Goal: Task Accomplishment & Management: Manage account settings

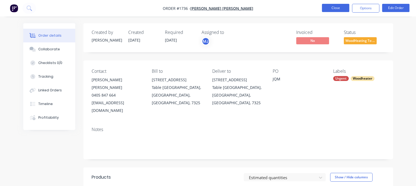
click at [336, 7] on button "Close" at bounding box center [335, 8] width 27 height 8
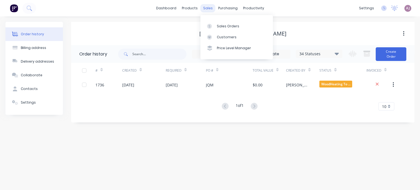
click at [207, 8] on div "sales" at bounding box center [207, 8] width 15 height 8
click at [220, 25] on div "Sales Orders" at bounding box center [228, 26] width 22 height 5
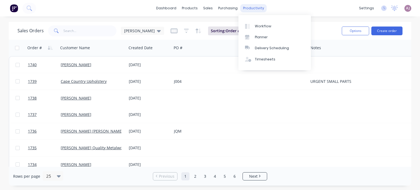
click at [244, 9] on div "productivity" at bounding box center [253, 8] width 27 height 8
click at [260, 23] on link "Workflow" at bounding box center [274, 26] width 72 height 11
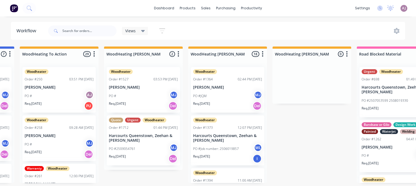
scroll to position [0, 357]
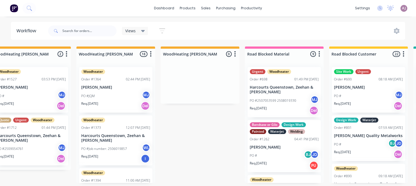
click at [113, 86] on p "[PERSON_NAME]" at bounding box center [115, 87] width 69 height 5
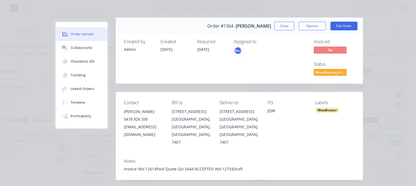
scroll to position [0, 0]
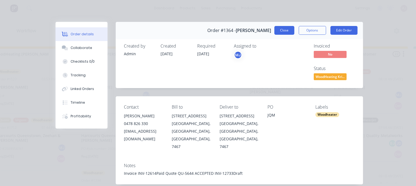
click at [282, 31] on button "Close" at bounding box center [284, 30] width 20 height 9
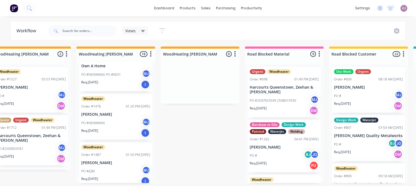
scroll to position [191, 0]
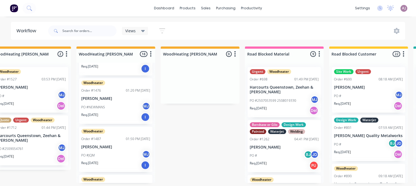
click at [111, 149] on p "[PERSON_NAME]" at bounding box center [115, 147] width 69 height 5
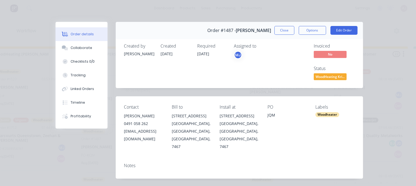
scroll to position [0, 0]
click at [280, 31] on button "Close" at bounding box center [284, 30] width 20 height 9
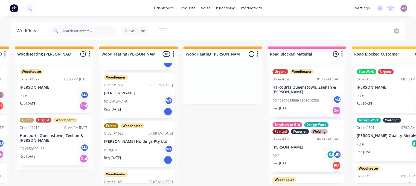
scroll to position [601, 0]
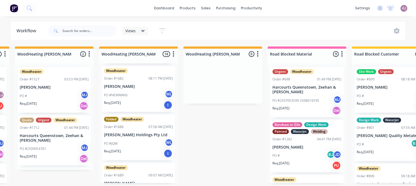
click at [133, 100] on div "PO #[PERSON_NAME]" at bounding box center [138, 95] width 69 height 10
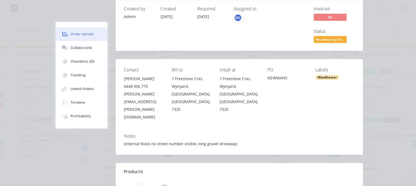
scroll to position [0, 0]
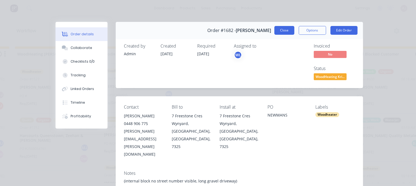
click at [278, 33] on button "Close" at bounding box center [284, 30] width 20 height 9
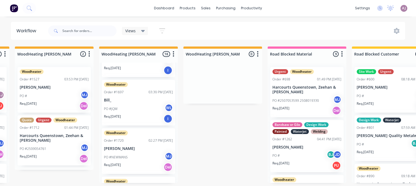
scroll to position [738, 0]
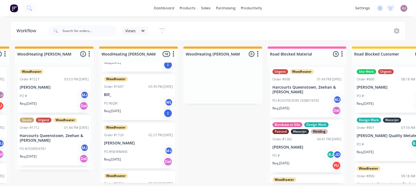
click at [147, 109] on div "PO #JQM WL" at bounding box center [138, 103] width 69 height 10
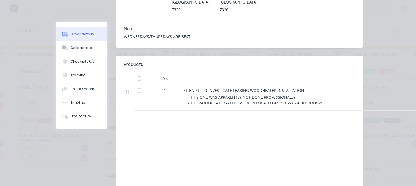
scroll to position [0, 0]
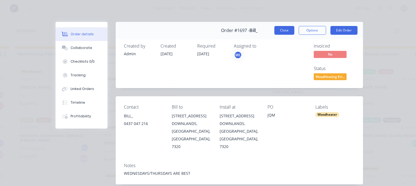
click at [283, 28] on button "Close" at bounding box center [284, 30] width 20 height 9
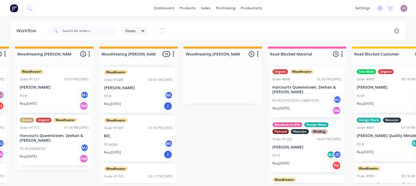
scroll to position [0, 334]
click at [61, 49] on div at bounding box center [54, 54] width 79 height 11
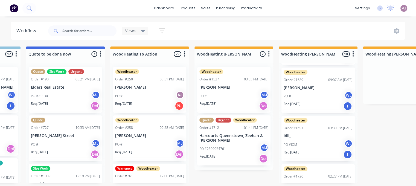
scroll to position [1, 176]
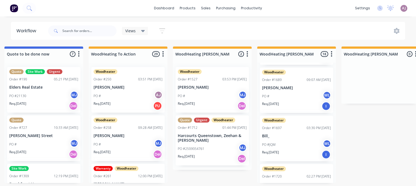
click at [104, 85] on p "[PERSON_NAME]" at bounding box center [128, 87] width 69 height 5
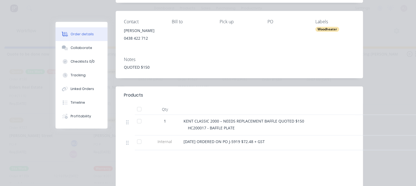
scroll to position [0, 0]
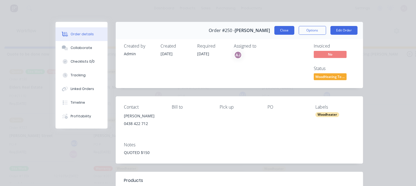
click at [285, 29] on button "Close" at bounding box center [284, 30] width 20 height 9
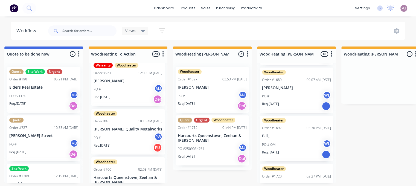
scroll to position [137, 0]
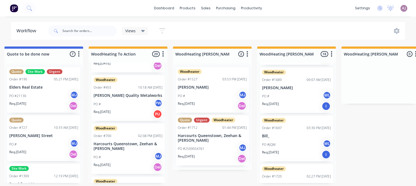
click at [122, 102] on div "PO # PW" at bounding box center [128, 104] width 69 height 10
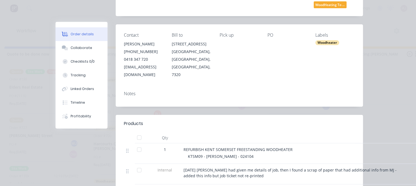
scroll to position [0, 0]
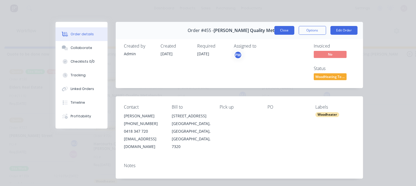
click at [285, 30] on button "Close" at bounding box center [284, 30] width 20 height 9
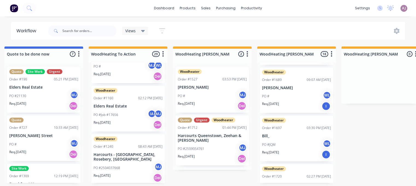
scroll to position [793, 0]
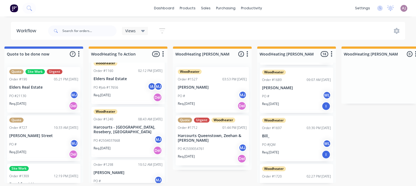
click at [119, 85] on div "PO #Job #17656 IA MJ" at bounding box center [128, 87] width 69 height 10
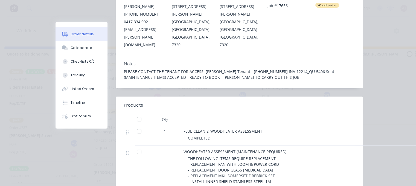
scroll to position [0, 0]
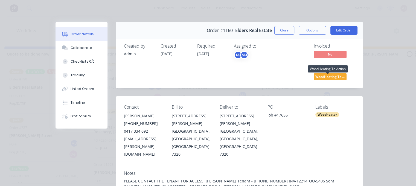
click at [324, 76] on span "WoodHeating To ..." at bounding box center [330, 76] width 33 height 7
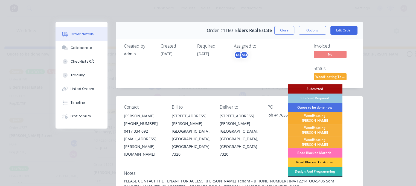
click at [317, 115] on div "WoodHeating [PERSON_NAME]" at bounding box center [314, 118] width 55 height 12
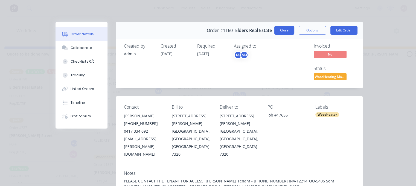
click at [280, 30] on button "Close" at bounding box center [284, 30] width 20 height 9
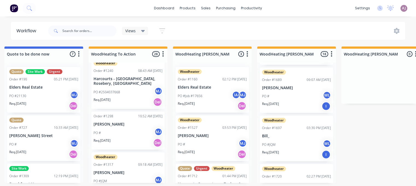
click at [126, 128] on div "PO # MJ" at bounding box center [128, 133] width 69 height 10
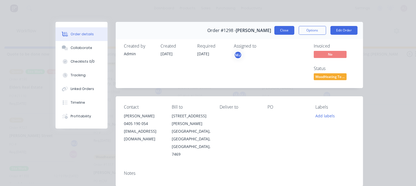
click at [280, 30] on button "Close" at bounding box center [284, 30] width 20 height 9
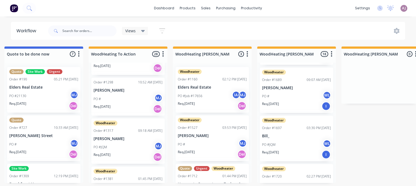
scroll to position [875, 0]
click at [125, 104] on div "Req. [DATE] Del" at bounding box center [128, 108] width 69 height 9
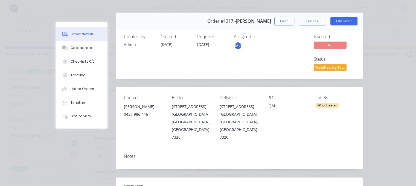
scroll to position [0, 0]
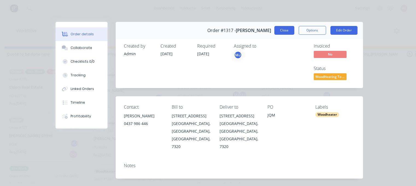
click at [282, 31] on button "Close" at bounding box center [284, 30] width 20 height 9
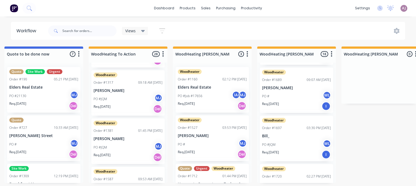
click at [115, 142] on div "PO #JQM MJ" at bounding box center [128, 147] width 69 height 10
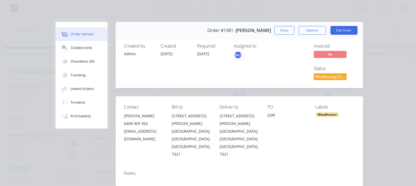
drag, startPoint x: 286, startPoint y: 30, endPoint x: 281, endPoint y: 34, distance: 6.6
click at [285, 30] on button "Close" at bounding box center [284, 30] width 20 height 9
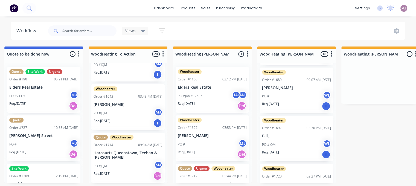
scroll to position [1012, 0]
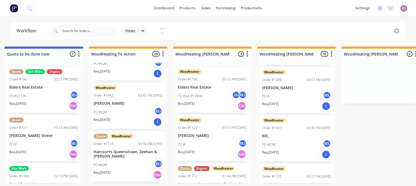
click at [115, 107] on div "PO #JQM MJ" at bounding box center [128, 112] width 69 height 10
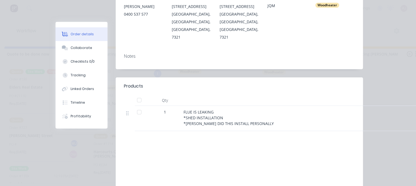
scroll to position [0, 0]
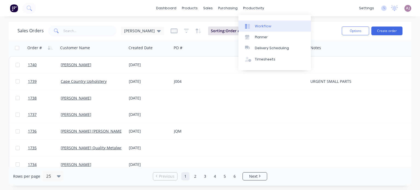
click at [258, 26] on div "Workflow" at bounding box center [263, 26] width 16 height 5
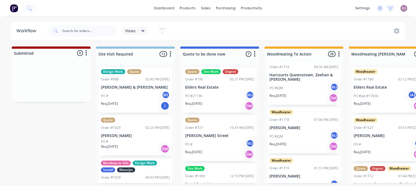
scroll to position [1121, 0]
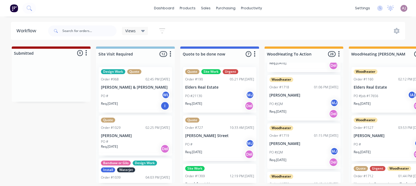
click at [292, 103] on div "PO #JQM MJ" at bounding box center [303, 104] width 69 height 10
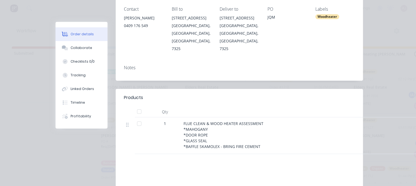
scroll to position [0, 0]
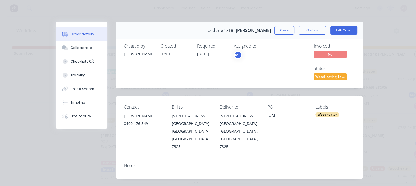
click at [282, 31] on button "Close" at bounding box center [284, 30] width 20 height 9
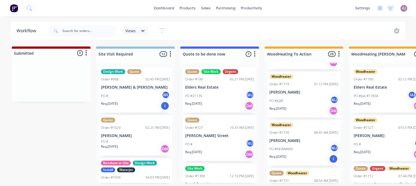
scroll to position [1176, 0]
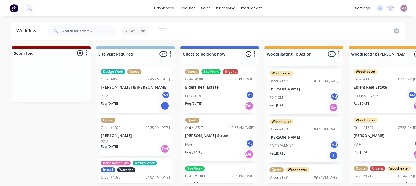
click at [290, 135] on p "[PERSON_NAME]" at bounding box center [303, 137] width 69 height 5
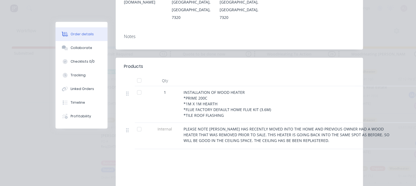
scroll to position [0, 0]
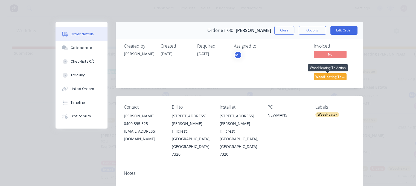
click at [327, 76] on span "WoodHeating To ..." at bounding box center [330, 76] width 33 height 7
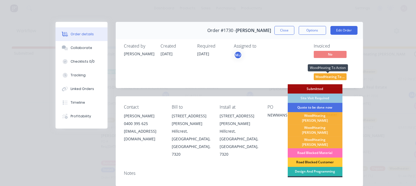
click at [334, 77] on span "WoodHeating To ..." at bounding box center [330, 76] width 33 height 7
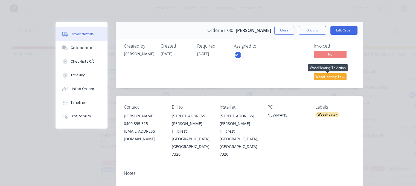
click at [334, 77] on span "WoodHeating To ..." at bounding box center [330, 76] width 33 height 7
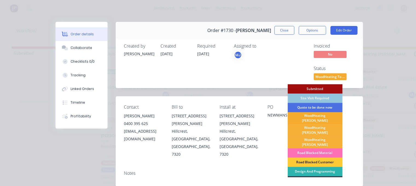
click at [326, 117] on div "WoodHeating [PERSON_NAME]" at bounding box center [314, 118] width 55 height 12
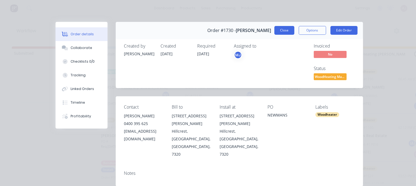
click at [285, 34] on button "Close" at bounding box center [284, 30] width 20 height 9
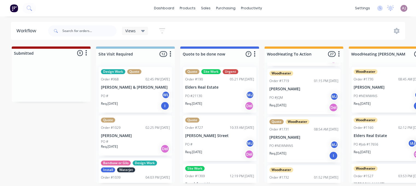
click at [288, 92] on div "PO #JQM MJ" at bounding box center [303, 97] width 69 height 10
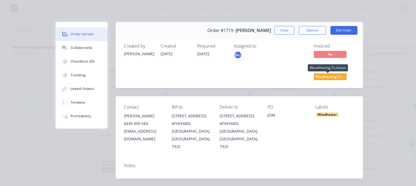
click at [335, 76] on span "WoodHeating To ..." at bounding box center [330, 76] width 33 height 7
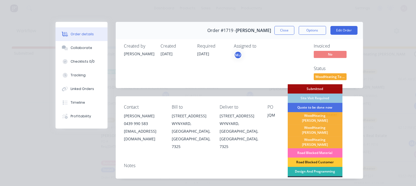
click at [318, 116] on div "WoodHeating [PERSON_NAME]" at bounding box center [314, 118] width 55 height 12
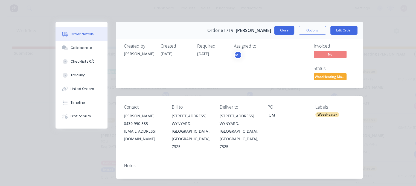
click at [283, 30] on button "Close" at bounding box center [284, 30] width 20 height 9
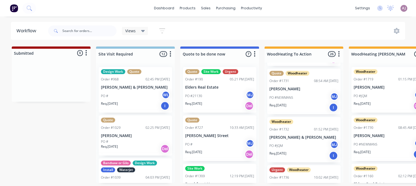
click at [294, 135] on p "[PERSON_NAME] & [PERSON_NAME]" at bounding box center [303, 137] width 69 height 5
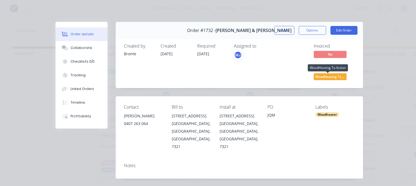
click at [330, 76] on span "WoodHeating To ..." at bounding box center [330, 76] width 33 height 7
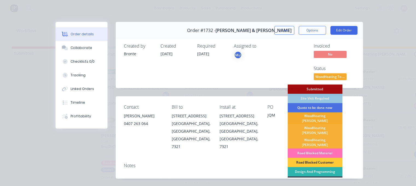
click at [318, 116] on div "WoodHeating [PERSON_NAME]" at bounding box center [314, 118] width 55 height 12
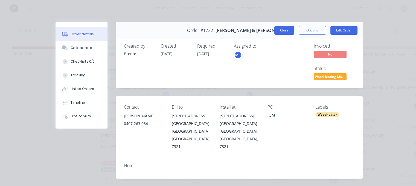
click at [285, 30] on button "Close" at bounding box center [284, 30] width 20 height 9
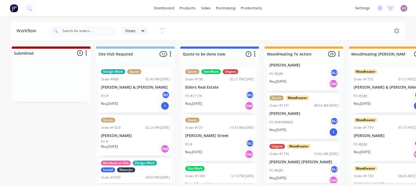
click at [299, 120] on div "PO #[PERSON_NAME]" at bounding box center [303, 122] width 69 height 10
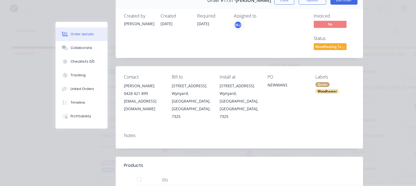
scroll to position [27, 0]
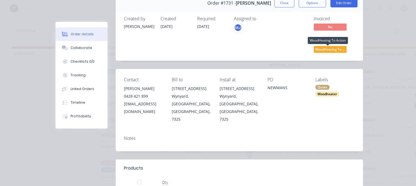
click at [318, 47] on span "WoodHeating To ..." at bounding box center [330, 49] width 33 height 7
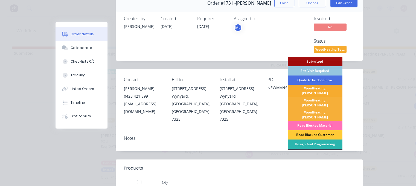
click at [323, 91] on div "WoodHeating [PERSON_NAME]" at bounding box center [314, 91] width 55 height 12
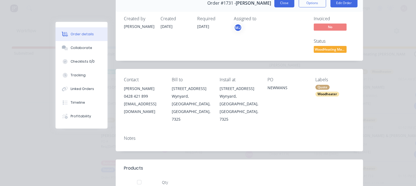
click at [282, 1] on button "Close" at bounding box center [284, 3] width 20 height 9
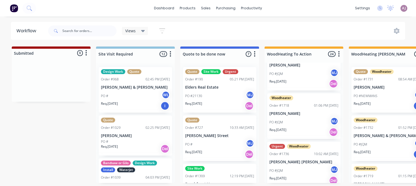
click at [301, 117] on div "PO #JQM MJ" at bounding box center [303, 122] width 69 height 10
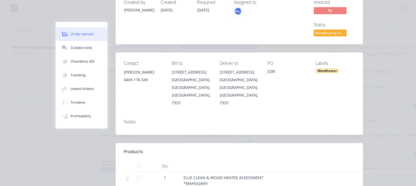
scroll to position [0, 0]
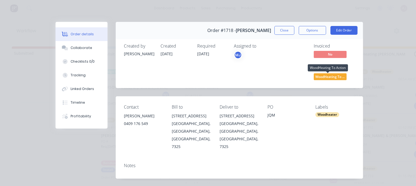
click at [323, 77] on span "WoodHeating To ..." at bounding box center [330, 76] width 33 height 7
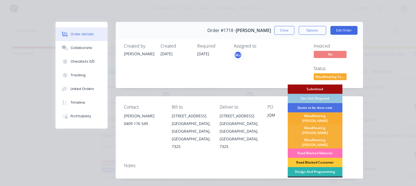
click at [317, 117] on div "WoodHeating [PERSON_NAME]" at bounding box center [314, 118] width 55 height 12
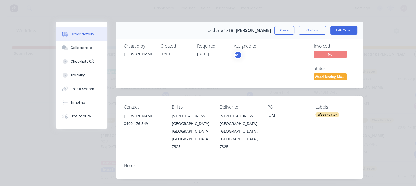
scroll to position [1054, 0]
click at [279, 34] on button "Close" at bounding box center [284, 30] width 20 height 9
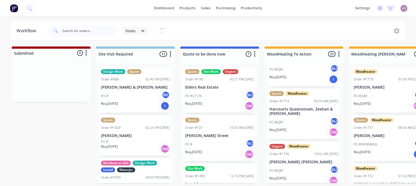
scroll to position [1, 0]
click at [311, 165] on div "PO #JQM MJ" at bounding box center [303, 170] width 69 height 10
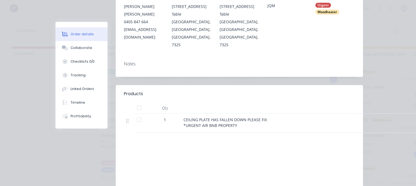
scroll to position [0, 0]
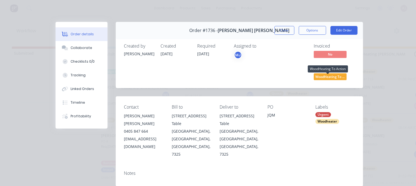
click at [318, 78] on span "WoodHeating To ..." at bounding box center [330, 76] width 33 height 7
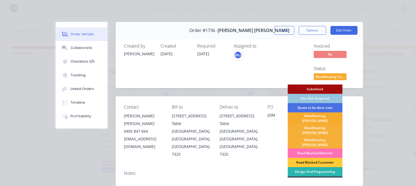
click at [309, 116] on div "WoodHeating [PERSON_NAME]" at bounding box center [314, 118] width 55 height 12
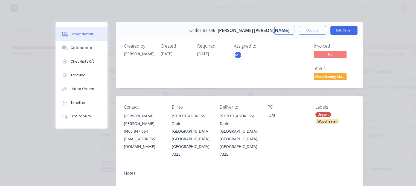
scroll to position [1006, 0]
click at [285, 30] on button "Close" at bounding box center [284, 30] width 20 height 9
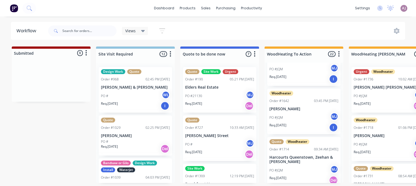
click at [293, 112] on div "PO #JQM MJ" at bounding box center [303, 117] width 69 height 10
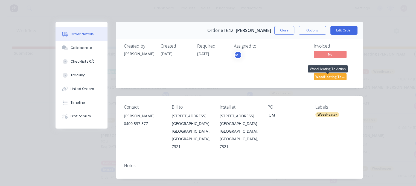
click at [335, 76] on span "WoodHeating To ..." at bounding box center [330, 76] width 33 height 7
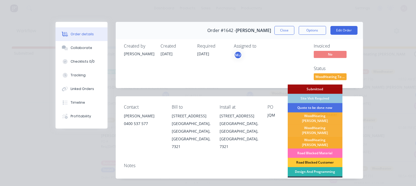
click at [324, 136] on div "WoodHeating [PERSON_NAME]" at bounding box center [314, 142] width 55 height 12
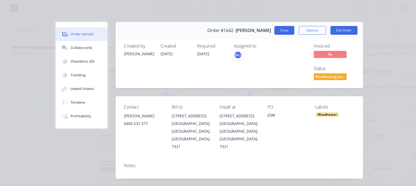
click at [289, 33] on button "Close" at bounding box center [284, 30] width 20 height 9
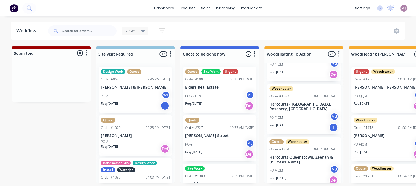
click at [299, 155] on p "Harcourts Queenstown, Zeehan & [PERSON_NAME]" at bounding box center [303, 159] width 69 height 9
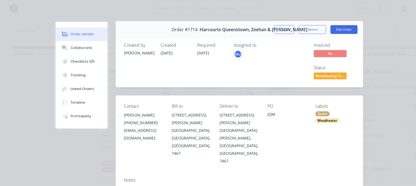
scroll to position [0, 0]
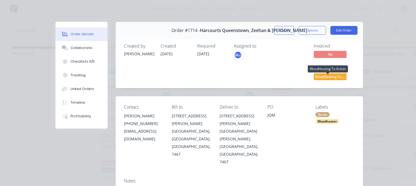
click at [335, 75] on span "WoodHeating To ..." at bounding box center [330, 76] width 33 height 7
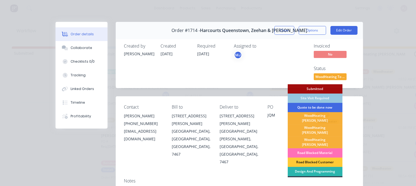
click at [314, 106] on div "Quote to be done now" at bounding box center [314, 107] width 55 height 9
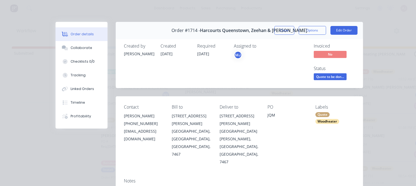
click at [287, 29] on button "Close" at bounding box center [284, 30] width 20 height 9
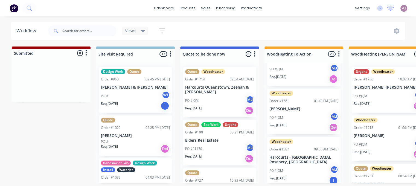
click at [299, 155] on p "Harcourts - [GEOGRAPHIC_DATA], Rosebery, [GEOGRAPHIC_DATA]" at bounding box center [303, 159] width 69 height 9
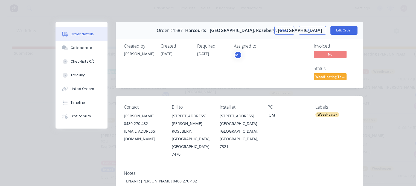
scroll to position [0, 0]
click at [313, 28] on button "Options" at bounding box center [312, 30] width 27 height 9
click at [332, 76] on span "WoodHeating To ..." at bounding box center [330, 76] width 33 height 7
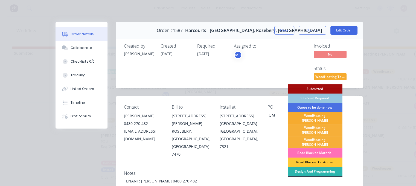
click at [316, 116] on div "WoodHeating [PERSON_NAME]" at bounding box center [314, 118] width 55 height 12
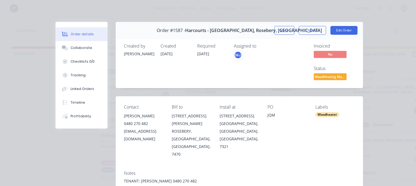
scroll to position [852, 0]
click at [283, 30] on button "Close" at bounding box center [284, 30] width 20 height 9
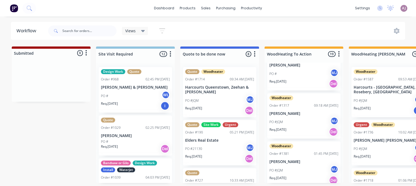
click at [296, 159] on p "[PERSON_NAME]" at bounding box center [303, 161] width 69 height 5
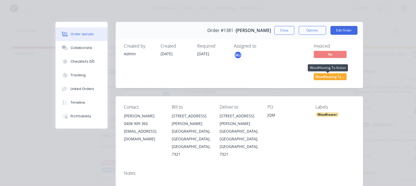
click at [324, 76] on span "WoodHeating To ..." at bounding box center [330, 76] width 33 height 7
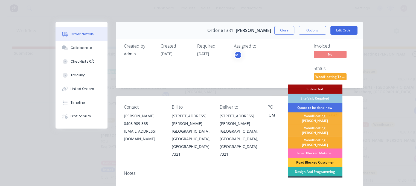
click at [319, 136] on div "WoodHeating [PERSON_NAME]" at bounding box center [314, 142] width 55 height 12
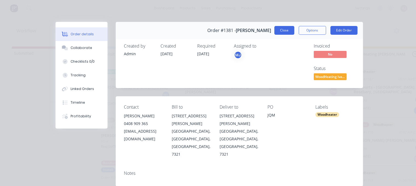
click at [284, 32] on button "Close" at bounding box center [284, 30] width 20 height 9
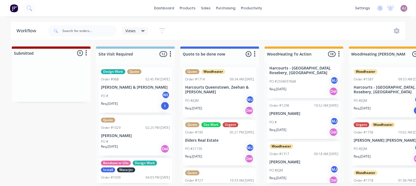
click at [286, 165] on div "PO #JQM MJ" at bounding box center [303, 170] width 69 height 10
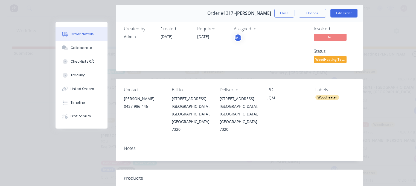
scroll to position [0, 0]
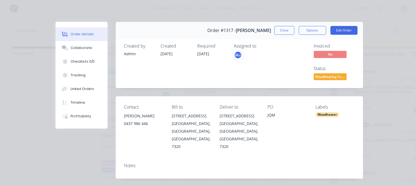
click at [278, 31] on button "Close" at bounding box center [284, 30] width 20 height 9
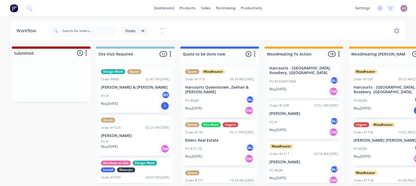
click at [293, 117] on div "PO # MJ" at bounding box center [303, 122] width 69 height 10
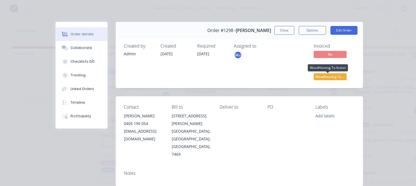
click at [326, 77] on span "WoodHeating To ..." at bounding box center [330, 76] width 33 height 7
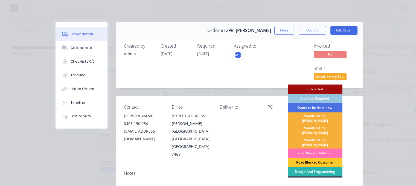
click at [308, 158] on div "Road Blocked Customer" at bounding box center [314, 162] width 55 height 9
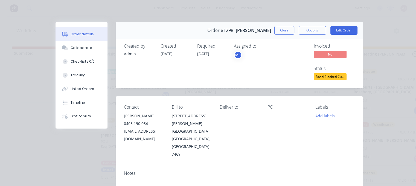
scroll to position [763, 0]
click at [284, 28] on button "Close" at bounding box center [284, 30] width 20 height 9
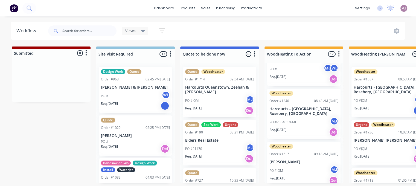
click at [286, 110] on p "Harcourts - [GEOGRAPHIC_DATA], Rosebery, [GEOGRAPHIC_DATA]" at bounding box center [303, 111] width 69 height 9
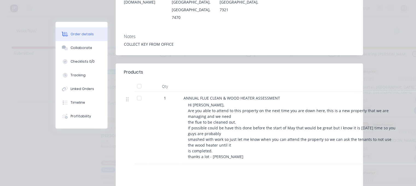
scroll to position [0, 0]
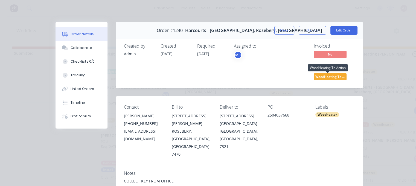
click at [332, 76] on span "WoodHeating To ..." at bounding box center [330, 76] width 33 height 7
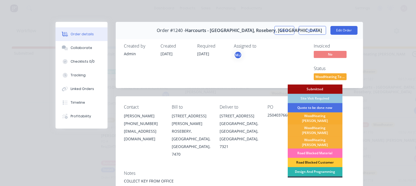
click at [319, 119] on div "WoodHeating [PERSON_NAME]" at bounding box center [314, 118] width 55 height 12
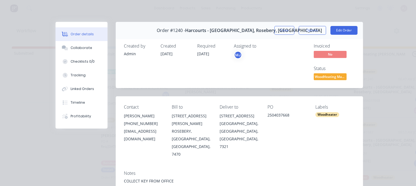
scroll to position [710, 0]
click at [282, 32] on button "Close" at bounding box center [284, 30] width 20 height 9
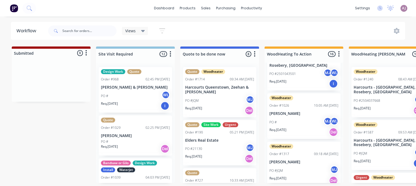
click at [295, 111] on p "[PERSON_NAME]" at bounding box center [303, 113] width 69 height 5
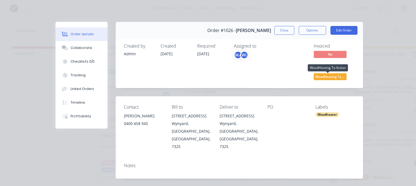
click at [334, 76] on span "WoodHeating To ..." at bounding box center [330, 76] width 33 height 7
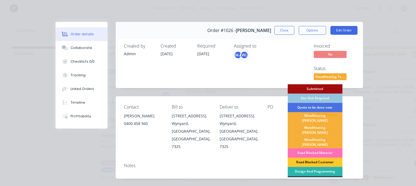
click at [325, 157] on div "Road Blocked Customer" at bounding box center [314, 161] width 55 height 9
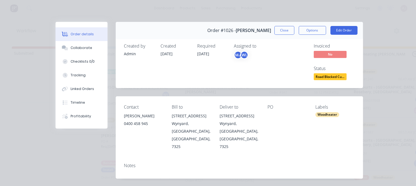
scroll to position [662, 0]
click at [280, 34] on button "Close" at bounding box center [284, 30] width 20 height 9
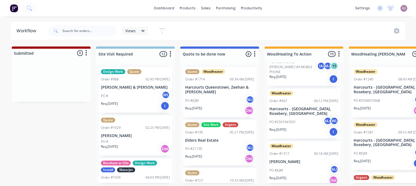
click at [309, 128] on div "Req. [DATE] I" at bounding box center [303, 131] width 69 height 9
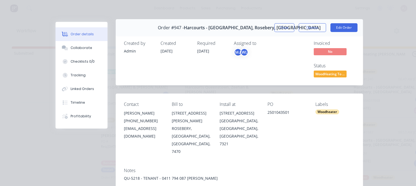
scroll to position [0, 0]
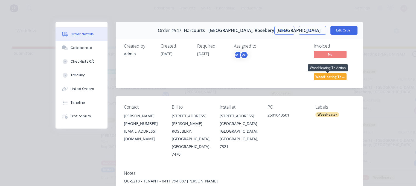
click at [338, 77] on span "WoodHeating To ..." at bounding box center [330, 76] width 33 height 7
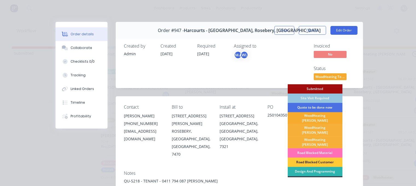
click at [325, 118] on div "WoodHeating [PERSON_NAME]" at bounding box center [314, 118] width 55 height 12
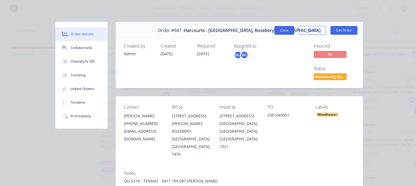
click at [281, 30] on button "Close" at bounding box center [284, 30] width 20 height 9
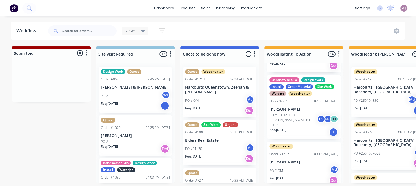
click at [299, 114] on p "PO #CONTACTED [PERSON_NAME] VIA MOBILE PHONE" at bounding box center [293, 120] width 48 height 15
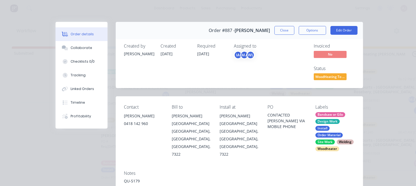
click at [332, 75] on span "WoodHeating To ..." at bounding box center [330, 76] width 33 height 7
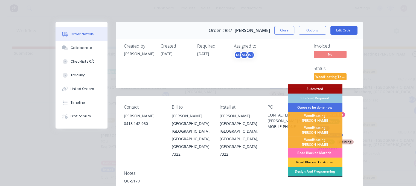
click at [314, 116] on div "WoodHeating [PERSON_NAME]" at bounding box center [314, 118] width 55 height 12
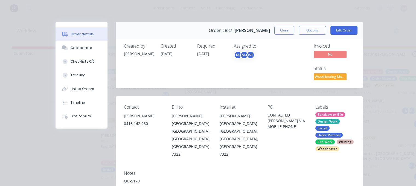
scroll to position [547, 0]
click at [288, 31] on button "Close" at bounding box center [284, 30] width 20 height 9
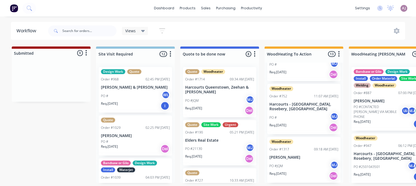
click at [308, 116] on div "PO # MJ" at bounding box center [303, 117] width 69 height 10
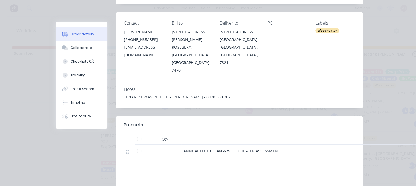
scroll to position [0, 0]
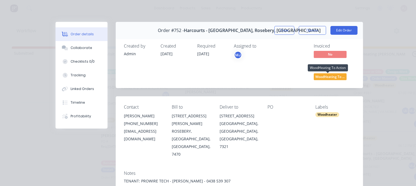
click at [339, 76] on span "WoodHeating To ..." at bounding box center [330, 76] width 33 height 7
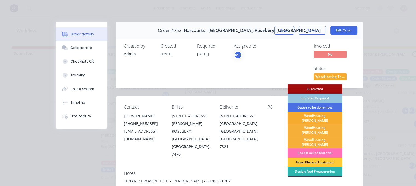
click at [323, 116] on div "WoodHeating [PERSON_NAME]" at bounding box center [314, 118] width 55 height 12
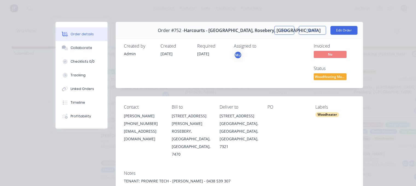
scroll to position [494, 0]
click at [286, 29] on button "Close" at bounding box center [284, 30] width 20 height 9
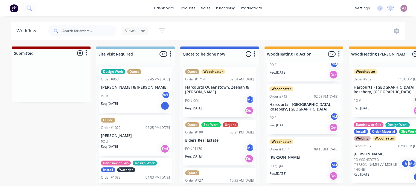
click at [307, 112] on div "PO # MJ" at bounding box center [303, 117] width 69 height 10
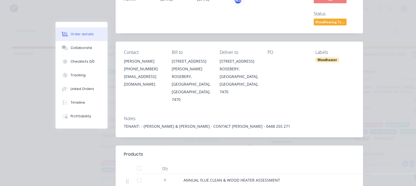
scroll to position [0, 0]
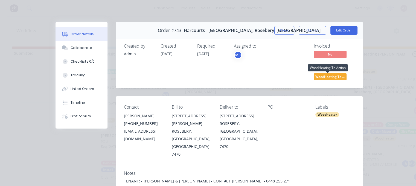
click at [335, 75] on span "WoodHeating To ..." at bounding box center [330, 76] width 33 height 7
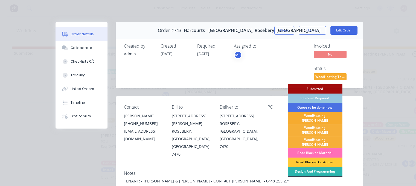
click at [321, 117] on div "WoodHeating [PERSON_NAME]" at bounding box center [314, 118] width 55 height 12
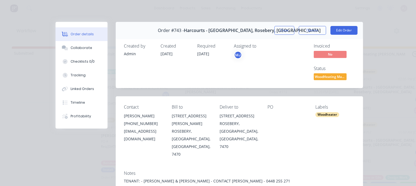
scroll to position [441, 0]
drag, startPoint x: 284, startPoint y: 30, endPoint x: 287, endPoint y: 36, distance: 7.4
click at [284, 30] on button "Close" at bounding box center [284, 30] width 20 height 9
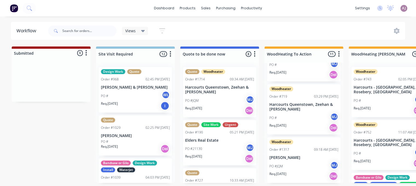
click at [300, 116] on div "PO # MJ" at bounding box center [303, 118] width 69 height 10
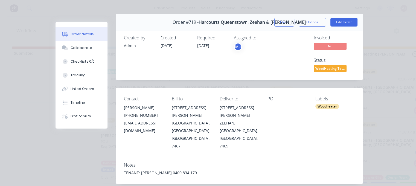
scroll to position [0, 0]
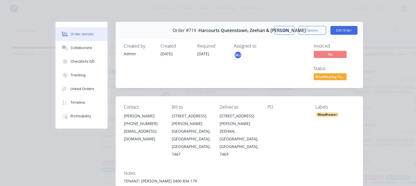
click at [337, 77] on span "WoodHeating To ..." at bounding box center [330, 76] width 33 height 7
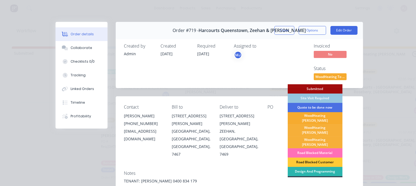
click at [318, 115] on div "WoodHeating [PERSON_NAME]" at bounding box center [314, 118] width 55 height 12
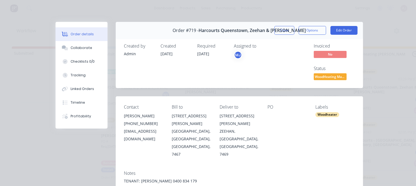
click at [279, 30] on button "Close" at bounding box center [284, 30] width 20 height 9
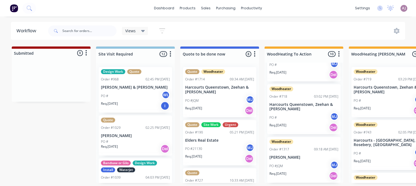
click at [294, 117] on div "PO # MJ" at bounding box center [303, 117] width 69 height 10
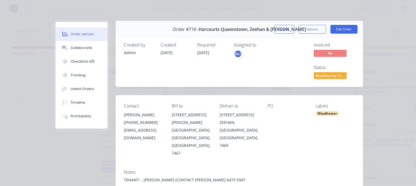
scroll to position [0, 0]
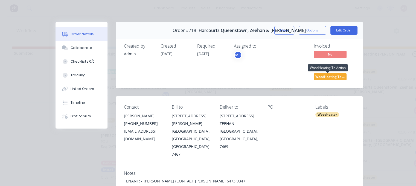
click at [326, 74] on span "WoodHeating To ..." at bounding box center [330, 76] width 33 height 7
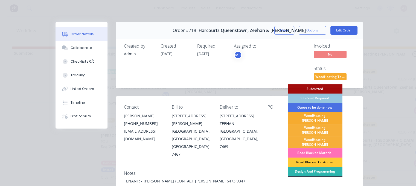
click at [320, 116] on div "WoodHeating [PERSON_NAME]" at bounding box center [314, 118] width 55 height 12
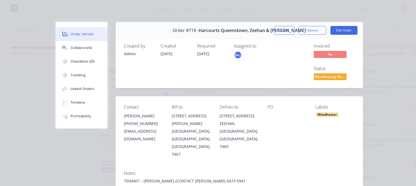
scroll to position [335, 0]
click at [282, 30] on button "Close" at bounding box center [284, 30] width 20 height 9
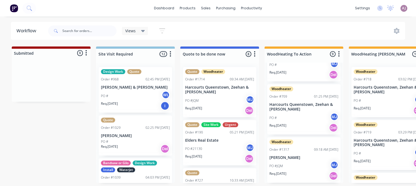
click at [307, 112] on div "Woodheater Order #709 01:25 PM [DATE] Harcourts [GEOGRAPHIC_DATA], Zeehan & [PE…" at bounding box center [303, 109] width 73 height 50
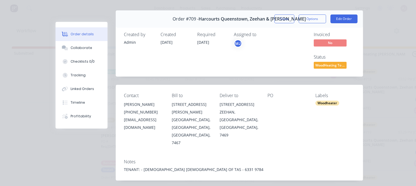
scroll to position [0, 0]
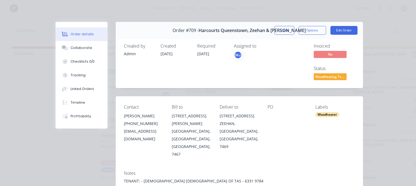
click at [340, 78] on span "WoodHeating To ..." at bounding box center [330, 76] width 33 height 7
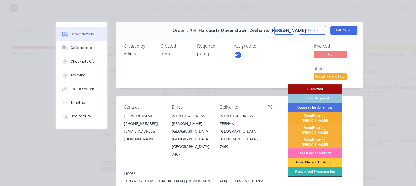
drag, startPoint x: 319, startPoint y: 118, endPoint x: 317, endPoint y: 111, distance: 7.0
click at [319, 118] on div "WoodHeating [PERSON_NAME]" at bounding box center [314, 118] width 55 height 12
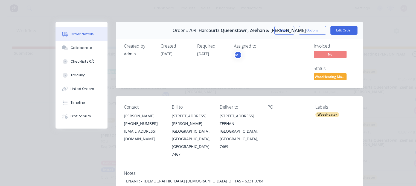
scroll to position [282, 0]
click at [276, 32] on button "Close" at bounding box center [284, 30] width 20 height 9
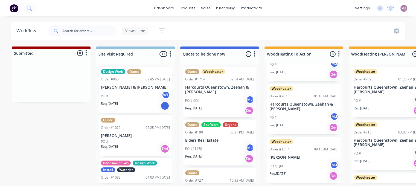
click at [302, 109] on p "Harcourts Queenstown, Zeehan & [PERSON_NAME]" at bounding box center [303, 106] width 69 height 9
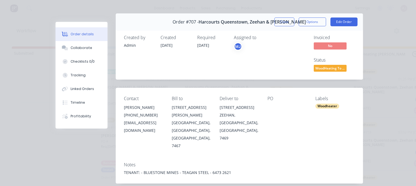
scroll to position [0, 0]
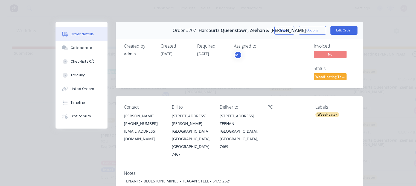
click at [337, 76] on span "WoodHeating To ..." at bounding box center [330, 76] width 33 height 7
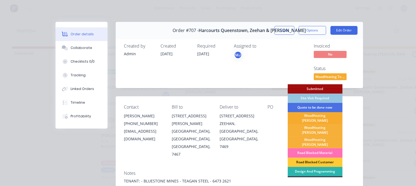
click at [321, 117] on div "WoodHeating [PERSON_NAME]" at bounding box center [314, 118] width 55 height 12
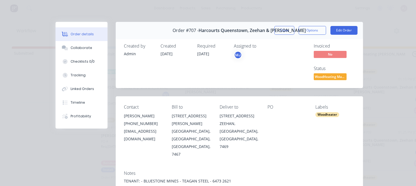
click at [280, 30] on button "Close" at bounding box center [284, 30] width 20 height 9
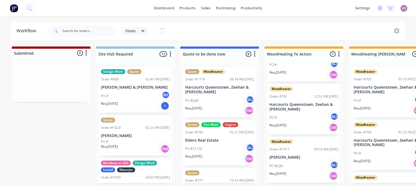
click at [294, 107] on p "Harcourts Queenstown, Zeehan & [PERSON_NAME]" at bounding box center [303, 106] width 69 height 9
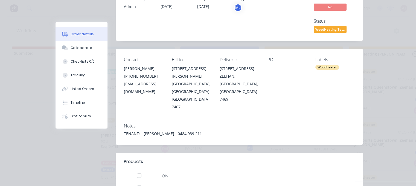
scroll to position [0, 0]
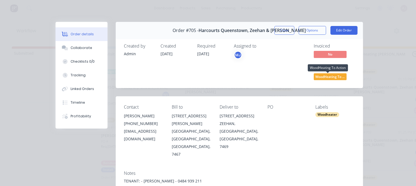
click at [332, 79] on span "WoodHeating To ..." at bounding box center [330, 76] width 33 height 7
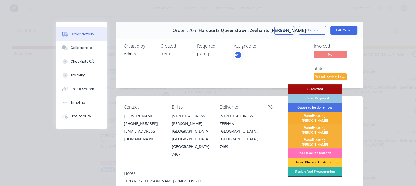
click at [323, 117] on div "WoodHeating [PERSON_NAME]" at bounding box center [314, 118] width 55 height 12
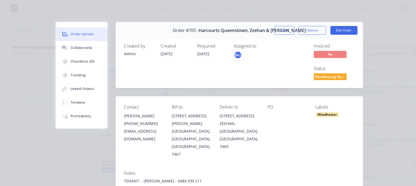
click at [287, 32] on button "Close" at bounding box center [284, 30] width 20 height 9
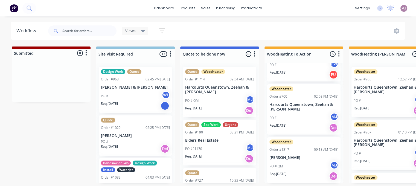
click at [308, 110] on p "Harcourts Queenstown, Zeehan & [PERSON_NAME]" at bounding box center [303, 106] width 69 height 9
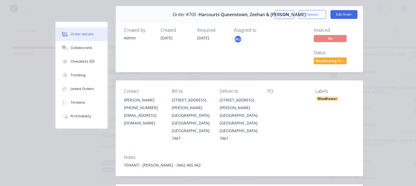
scroll to position [0, 0]
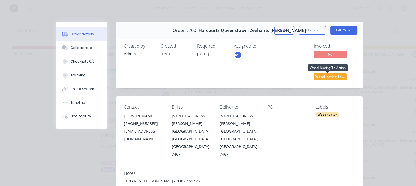
click at [335, 77] on span "WoodHeating To ..." at bounding box center [330, 76] width 33 height 7
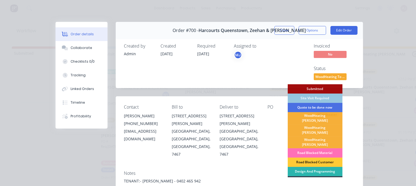
drag, startPoint x: 318, startPoint y: 115, endPoint x: 316, endPoint y: 112, distance: 3.2
click at [318, 115] on div "WoodHeating [PERSON_NAME]" at bounding box center [314, 118] width 55 height 12
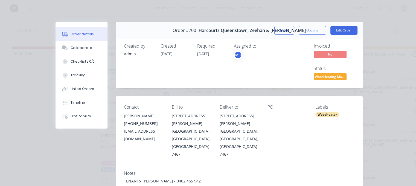
scroll to position [123, 0]
click at [279, 27] on button "Close" at bounding box center [284, 30] width 20 height 9
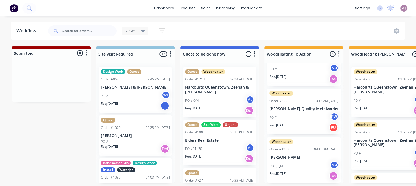
click at [305, 118] on div "PO # PW" at bounding box center [303, 117] width 69 height 10
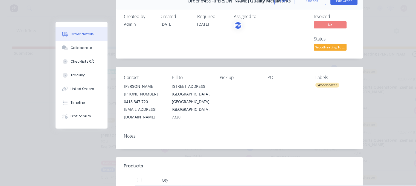
scroll to position [0, 0]
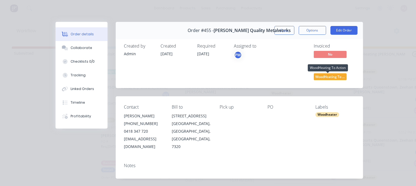
click at [327, 78] on span "WoodHeating To ..." at bounding box center [330, 76] width 33 height 7
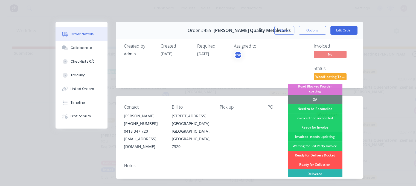
scroll to position [168, 0]
click at [306, 104] on div "Need to be Reconciled" at bounding box center [314, 108] width 55 height 9
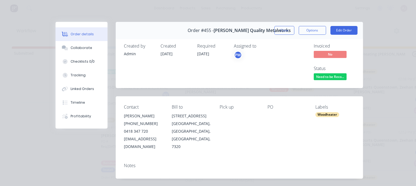
scroll to position [75, 0]
click at [285, 32] on button "Close" at bounding box center [284, 30] width 20 height 9
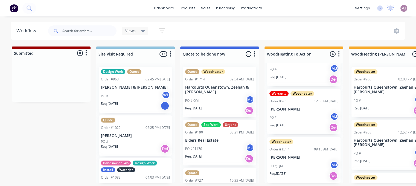
click at [305, 116] on div "PO # MJ" at bounding box center [303, 117] width 69 height 10
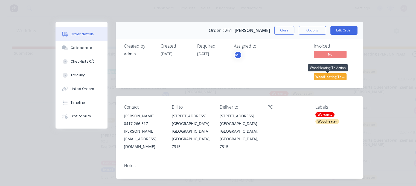
click at [326, 78] on span "WoodHeating To ..." at bounding box center [330, 76] width 33 height 7
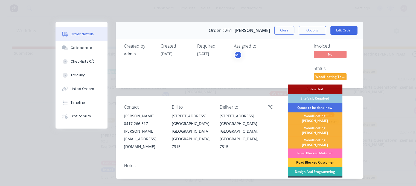
drag, startPoint x: 321, startPoint y: 117, endPoint x: 317, endPoint y: 111, distance: 6.6
click at [320, 116] on div "WoodHeating [PERSON_NAME]" at bounding box center [314, 118] width 55 height 12
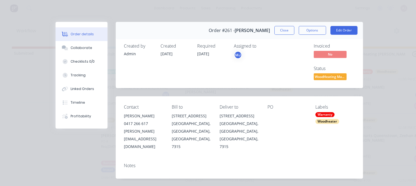
scroll to position [27, 0]
click at [284, 29] on button "Close" at bounding box center [284, 30] width 20 height 9
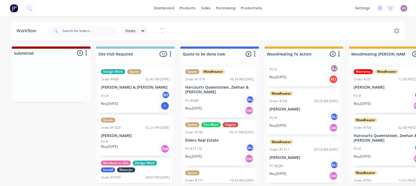
scroll to position [0, 0]
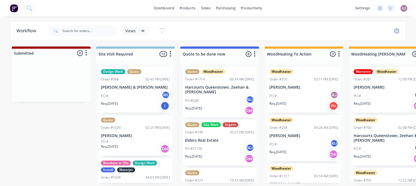
click at [305, 97] on div "PO # AJ" at bounding box center [303, 96] width 69 height 10
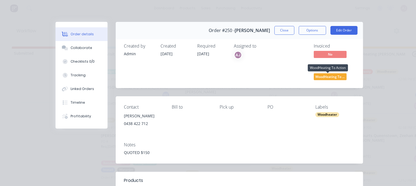
click at [335, 76] on span "WoodHeating To ..." at bounding box center [330, 76] width 33 height 7
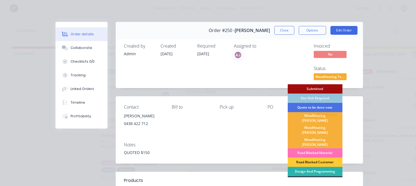
click at [318, 113] on div "WoodHeating [PERSON_NAME]" at bounding box center [314, 118] width 55 height 12
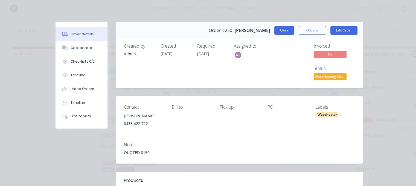
click at [280, 34] on button "Close" at bounding box center [284, 30] width 20 height 9
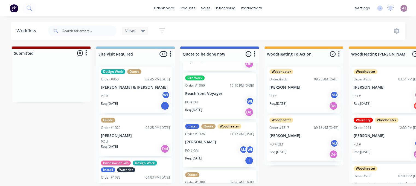
scroll to position [137, 0]
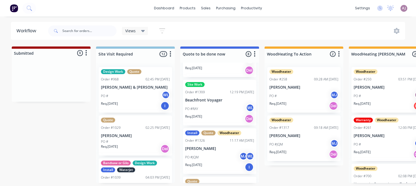
click at [215, 101] on p "Beachfront Voyager" at bounding box center [219, 100] width 69 height 5
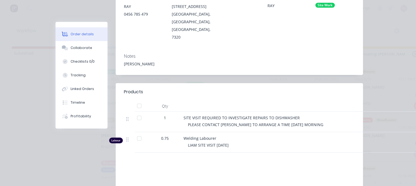
scroll to position [0, 0]
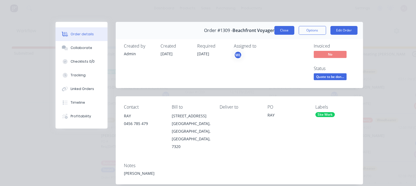
click at [283, 30] on button "Close" at bounding box center [284, 30] width 20 height 9
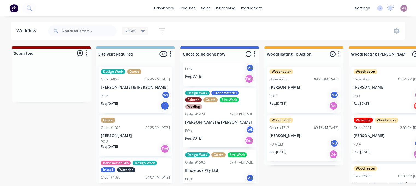
scroll to position [287, 0]
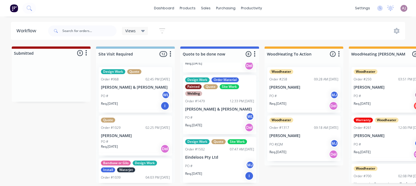
click at [208, 157] on p "Eindeloos Pty Ltd" at bounding box center [219, 157] width 69 height 5
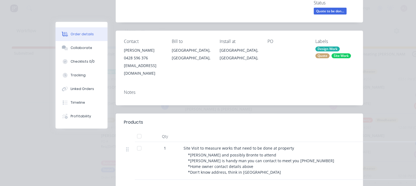
scroll to position [0, 0]
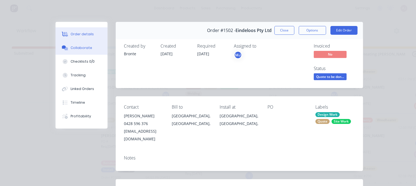
click at [77, 49] on div "Collaborate" at bounding box center [82, 47] width 22 height 5
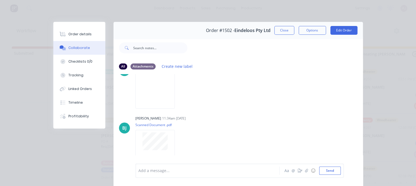
scroll to position [369, 0]
click at [160, 174] on div "Add a message..." at bounding box center [208, 171] width 141 height 8
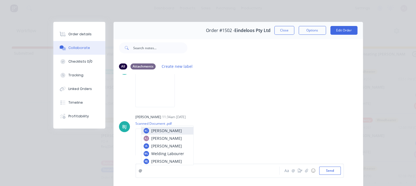
scroll to position [22, 0]
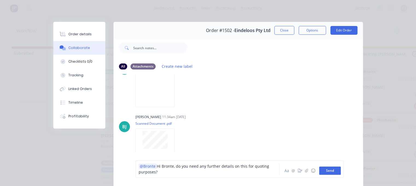
click at [323, 170] on button "Send" at bounding box center [330, 171] width 22 height 8
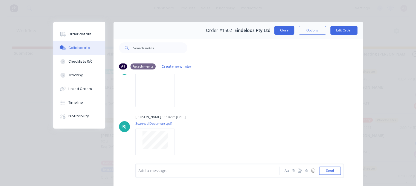
click at [283, 32] on button "Close" at bounding box center [284, 30] width 20 height 9
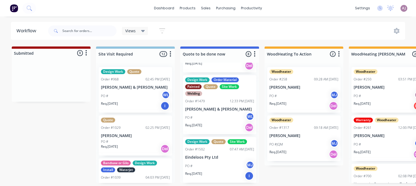
click at [206, 117] on div "PO # WL" at bounding box center [219, 117] width 69 height 10
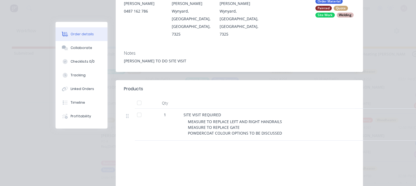
scroll to position [0, 0]
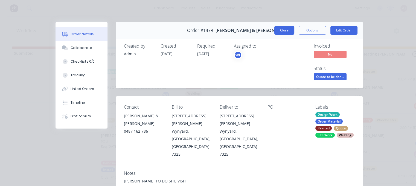
click at [287, 31] on button "Close" at bounding box center [284, 30] width 20 height 9
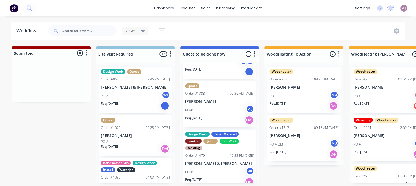
scroll to position [232, 0]
click at [223, 108] on div "PO # MJ" at bounding box center [219, 110] width 69 height 10
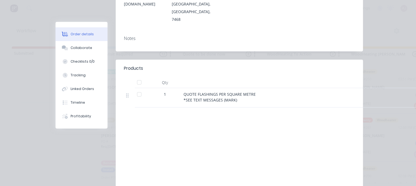
scroll to position [148, 0]
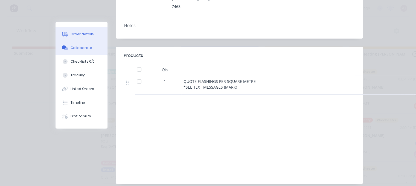
click at [78, 46] on div "Collaborate" at bounding box center [82, 47] width 22 height 5
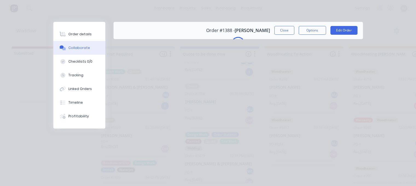
scroll to position [0, 0]
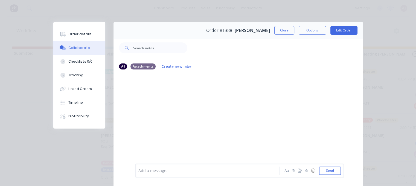
click at [141, 173] on div at bounding box center [209, 171] width 141 height 6
click at [329, 170] on button "Send" at bounding box center [330, 171] width 22 height 8
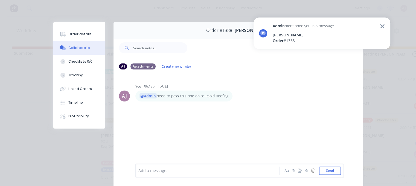
click at [384, 26] on icon at bounding box center [382, 26] width 5 height 7
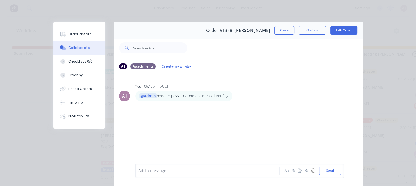
click at [286, 31] on body "Admin mentioned you in a message [PERSON_NAME] Order # 1388 dashboard products …" at bounding box center [208, 76] width 416 height 153
click at [283, 33] on button "Close" at bounding box center [284, 30] width 20 height 9
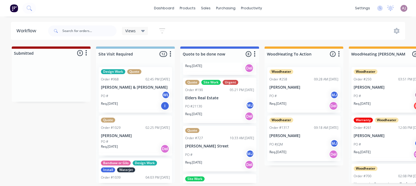
scroll to position [95, 0]
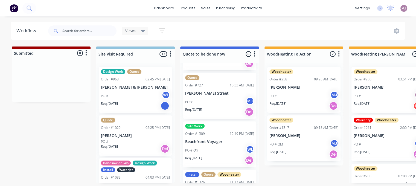
click at [207, 143] on p "Beachfront Voyager" at bounding box center [219, 141] width 69 height 5
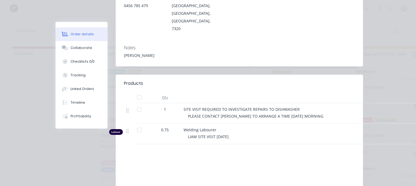
scroll to position [164, 0]
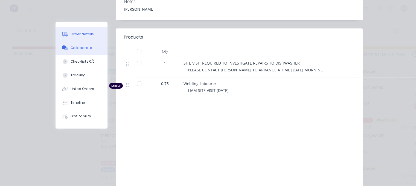
click at [78, 45] on button "Collaborate" at bounding box center [82, 48] width 52 height 14
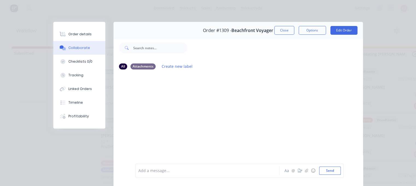
click at [159, 169] on div at bounding box center [209, 171] width 141 height 6
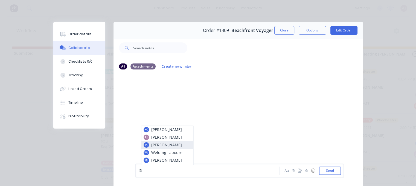
scroll to position [22, 0]
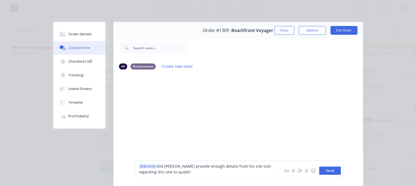
click at [328, 174] on button "Send" at bounding box center [330, 171] width 22 height 8
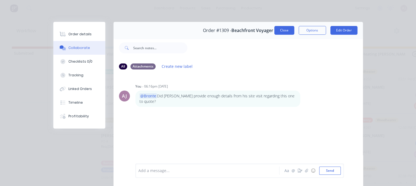
click at [280, 31] on button "Close" at bounding box center [284, 30] width 20 height 9
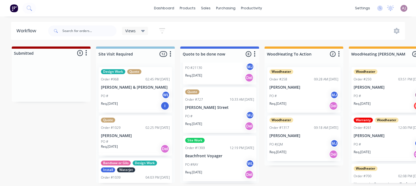
scroll to position [68, 0]
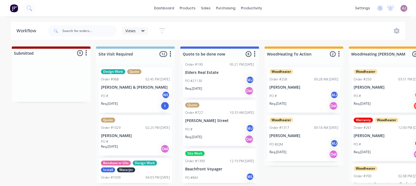
click at [223, 131] on div "PO # MJ" at bounding box center [219, 129] width 69 height 10
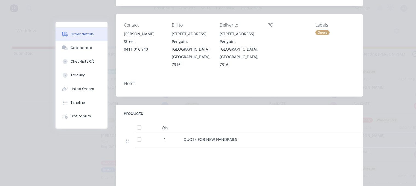
scroll to position [0, 0]
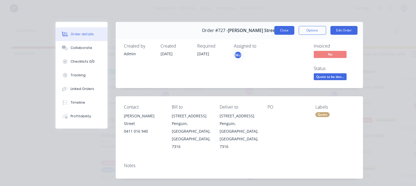
click at [285, 27] on button "Close" at bounding box center [284, 30] width 20 height 9
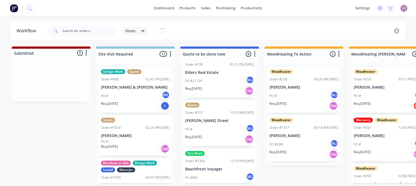
scroll to position [40, 0]
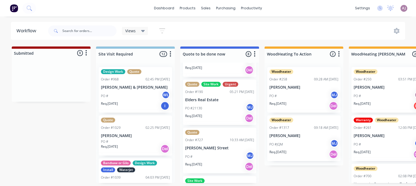
click at [218, 107] on div "PO #21130 MJ" at bounding box center [219, 108] width 69 height 10
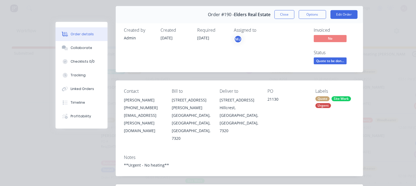
scroll to position [0, 0]
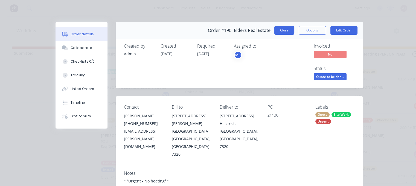
click at [282, 30] on button "Close" at bounding box center [284, 30] width 20 height 9
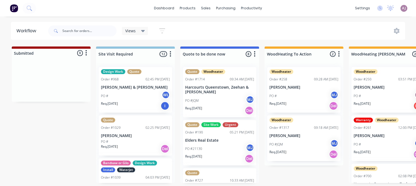
click at [221, 104] on div "PO #JQM MJ" at bounding box center [219, 100] width 69 height 10
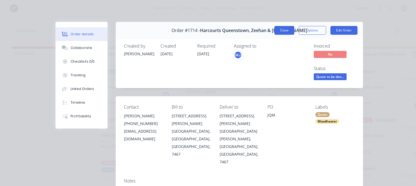
click at [285, 29] on button "Close" at bounding box center [284, 30] width 20 height 9
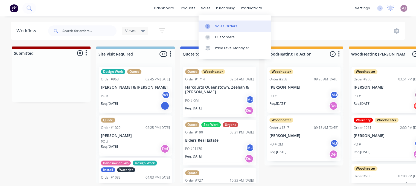
click at [213, 25] on div at bounding box center [209, 26] width 8 height 5
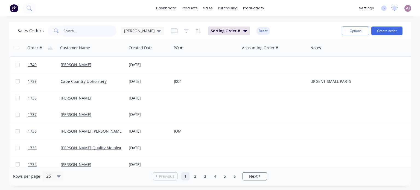
click at [72, 33] on input "text" at bounding box center [89, 30] width 53 height 11
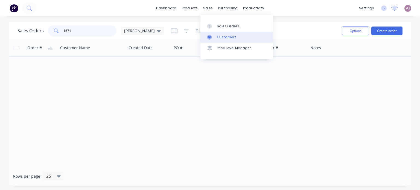
type input "1671"
click at [225, 36] on div "Customers" at bounding box center [227, 37] width 20 height 5
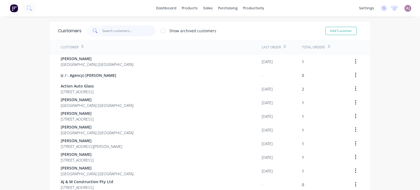
click at [121, 32] on input "text" at bounding box center [128, 30] width 53 height 11
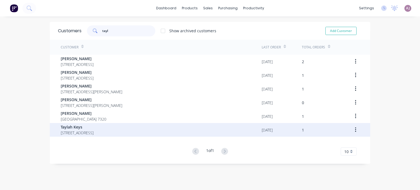
type input "tayl"
click at [94, 127] on span "Taylah Keys" at bounding box center [77, 127] width 33 height 6
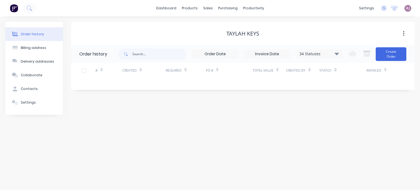
click at [336, 55] on icon at bounding box center [337, 53] width 4 height 7
click at [364, 117] on label at bounding box center [364, 117] width 0 height 0
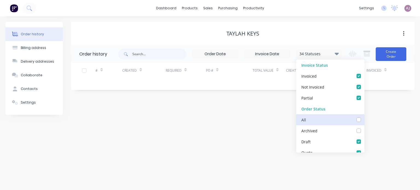
click at [364, 119] on input "checkbox" at bounding box center [366, 119] width 4 height 5
checkbox input "true"
click at [231, 114] on div "Taylah Keys Order history 35 Statuses Invoice Status Invoiced Not Invoiced Part…" at bounding box center [242, 68] width 343 height 93
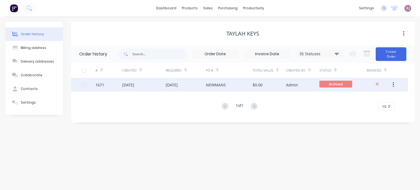
click at [178, 84] on div "[DATE]" at bounding box center [172, 85] width 12 height 6
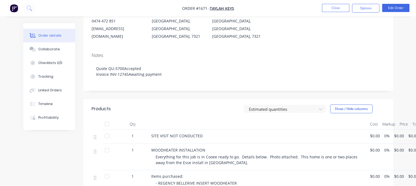
scroll to position [27, 0]
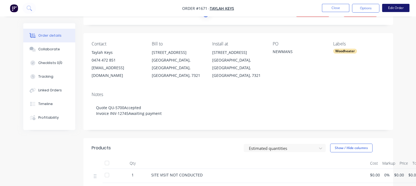
click at [390, 10] on button "Edit Order" at bounding box center [395, 8] width 27 height 8
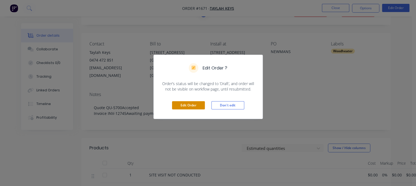
click at [193, 106] on button "Edit Order" at bounding box center [188, 105] width 33 height 8
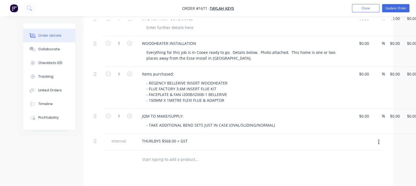
scroll to position [273, 0]
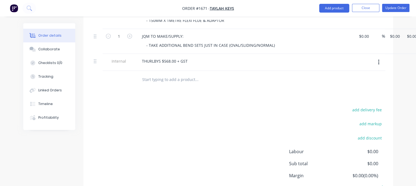
click at [161, 74] on input "text" at bounding box center [196, 79] width 109 height 11
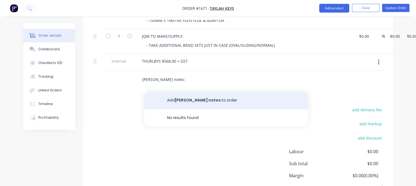
type input "[PERSON_NAME] notes:"
click at [182, 92] on button "Add [PERSON_NAME] notes: to order" at bounding box center [226, 100] width 164 height 17
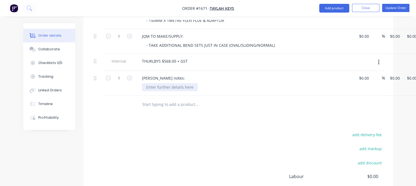
click at [163, 83] on div at bounding box center [170, 87] width 56 height 8
paste div
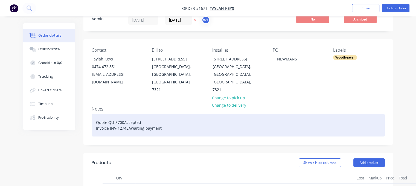
scroll to position [0, 0]
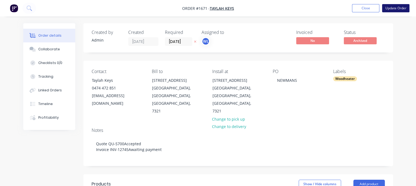
click at [406, 9] on button "Update Order" at bounding box center [395, 8] width 27 height 8
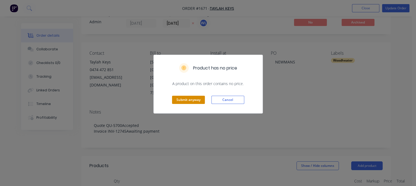
scroll to position [27, 0]
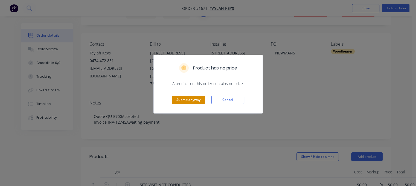
click at [194, 99] on button "Submit anyway" at bounding box center [188, 100] width 33 height 8
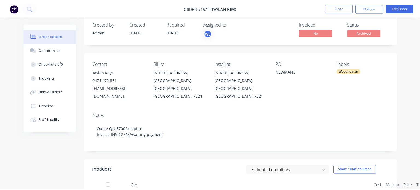
scroll to position [0, 0]
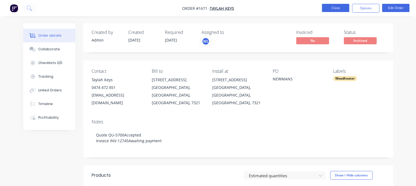
click at [332, 6] on button "Close" at bounding box center [335, 8] width 27 height 8
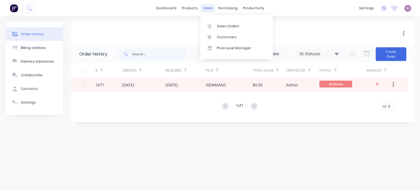
click at [206, 9] on div "sales" at bounding box center [207, 8] width 15 height 8
click at [220, 25] on div "Sales Orders" at bounding box center [228, 26] width 22 height 5
